Goal: Find specific fact: Find contact information

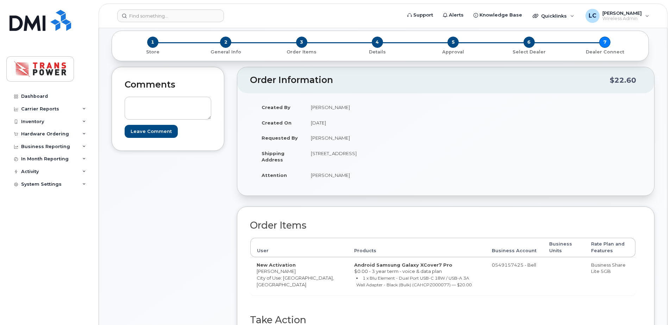
scroll to position [328, 0]
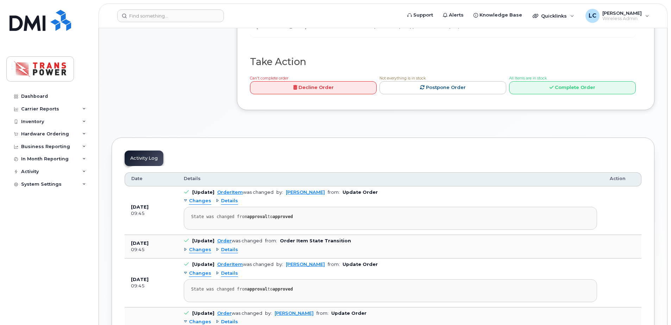
click at [448, 41] on div "Order Items User Products Business Account Business Units Rate Plan and Feature…" at bounding box center [443, 9] width 386 height 95
click at [168, 17] on input at bounding box center [170, 16] width 107 height 13
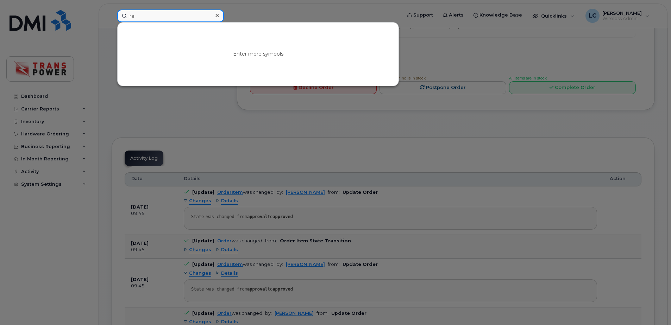
type input "r"
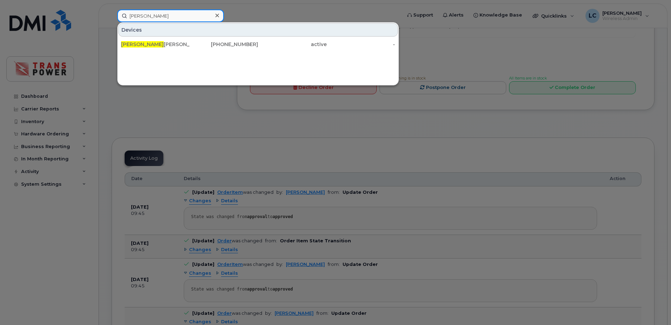
type input "ben ro"
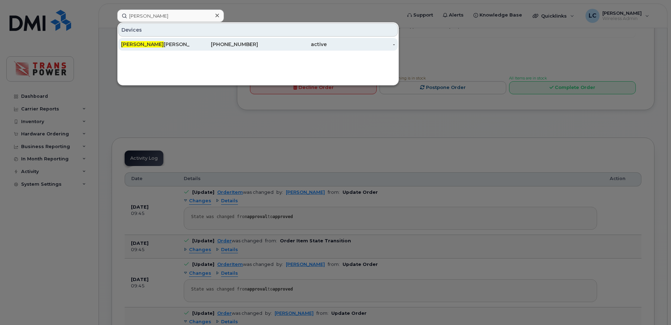
click at [197, 41] on div "437-432-8896" at bounding box center [224, 44] width 69 height 13
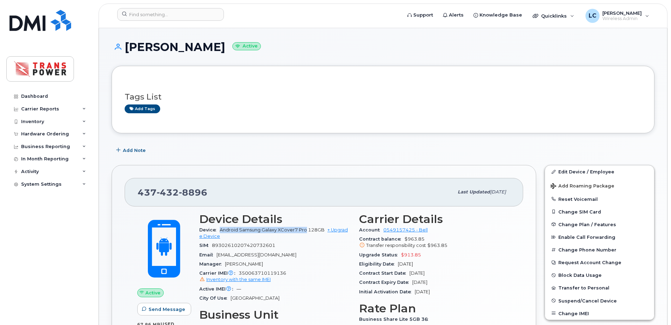
drag, startPoint x: 221, startPoint y: 231, endPoint x: 305, endPoint y: 229, distance: 84.2
click at [305, 229] on span "Android Samsung Galaxy XCover7 Pro 128GB" at bounding box center [272, 229] width 105 height 5
copy span "Android Samsung Galaxy XCover7 Pro"
click at [151, 192] on span "437 432 8896" at bounding box center [173, 192] width 70 height 11
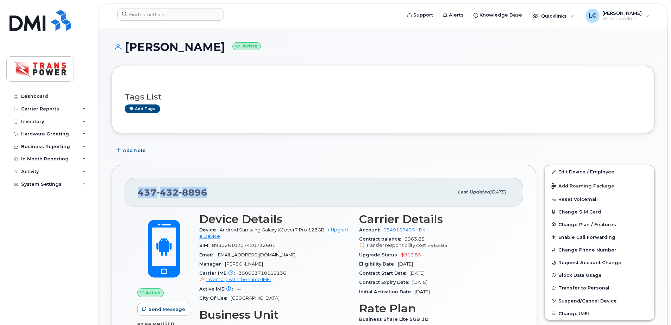
click at [151, 192] on span "437 432 8896" at bounding box center [173, 192] width 70 height 11
copy span "437 432 8896"
click at [203, 19] on div at bounding box center [257, 15] width 291 height 15
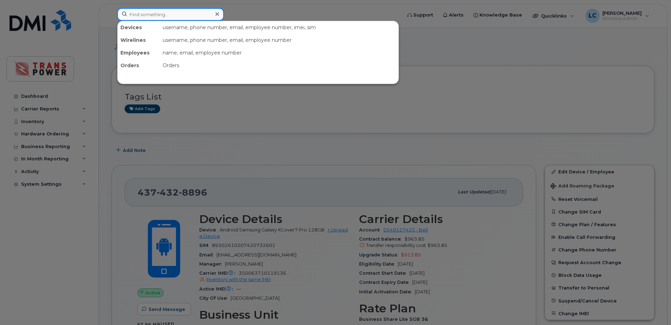
click at [208, 20] on input at bounding box center [170, 14] width 107 height 13
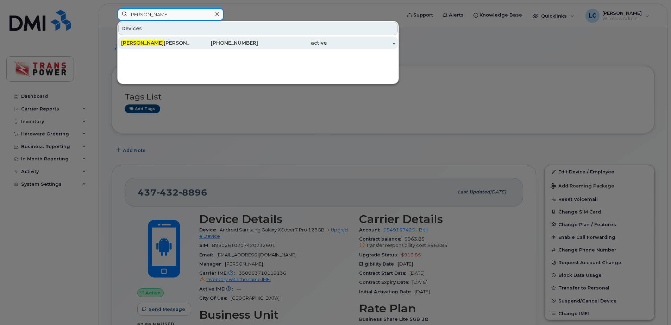
type input "loren"
click at [253, 42] on div "437-452-2964" at bounding box center [224, 42] width 69 height 7
